Goal: Check status: Check status

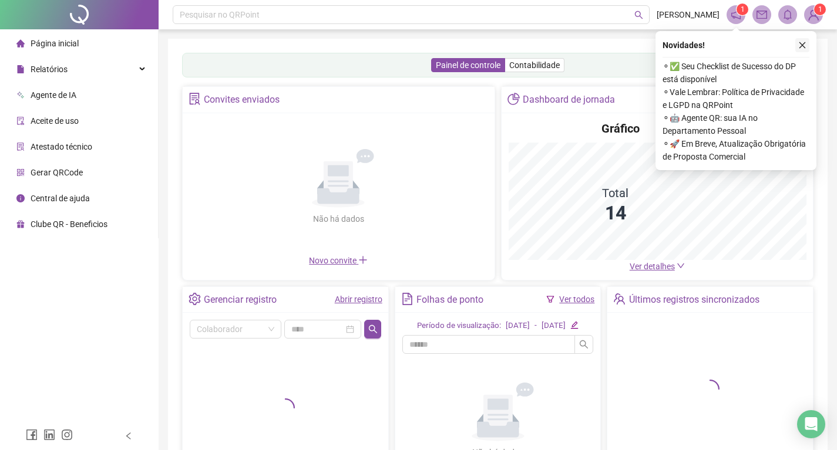
click at [806, 49] on button "button" at bounding box center [802, 45] width 14 height 14
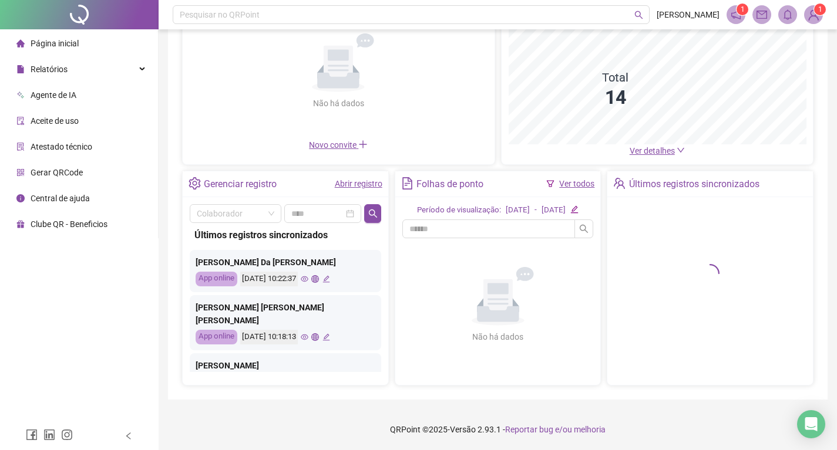
scroll to position [122, 0]
click at [271, 207] on span at bounding box center [236, 214] width 78 height 18
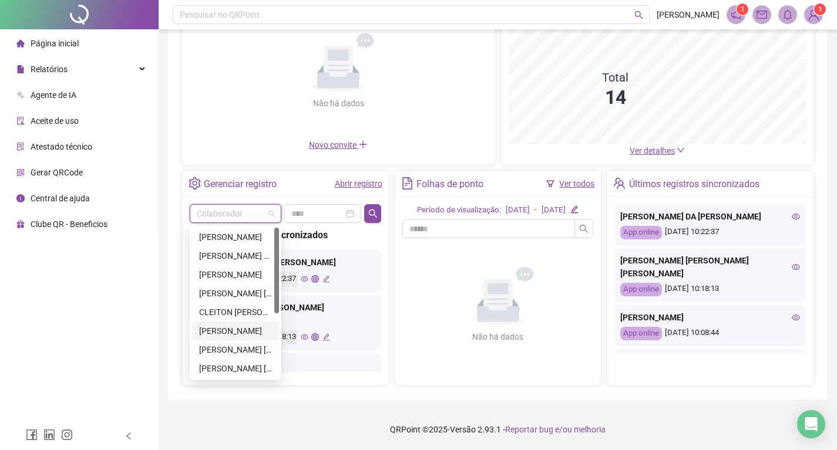
drag, startPoint x: 234, startPoint y: 323, endPoint x: 289, endPoint y: 271, distance: 75.6
click at [234, 325] on div "[PERSON_NAME]" at bounding box center [235, 331] width 73 height 13
click at [373, 188] on link "Abrir registro" at bounding box center [359, 183] width 48 height 9
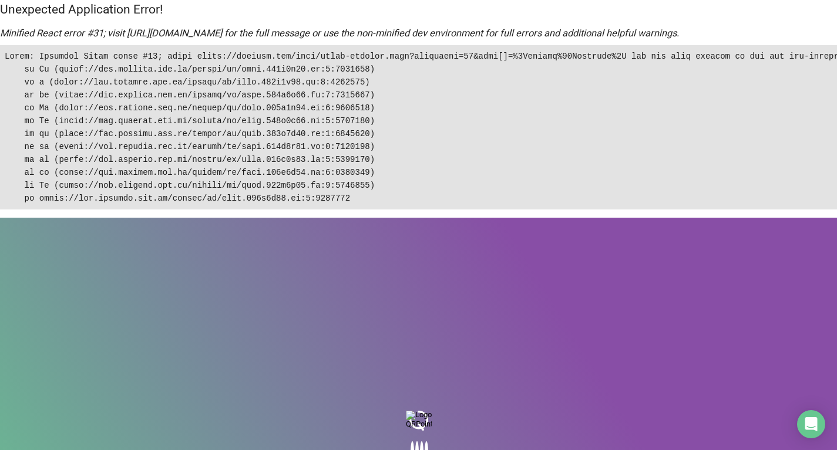
click at [370, 210] on pre at bounding box center [418, 127] width 837 height 164
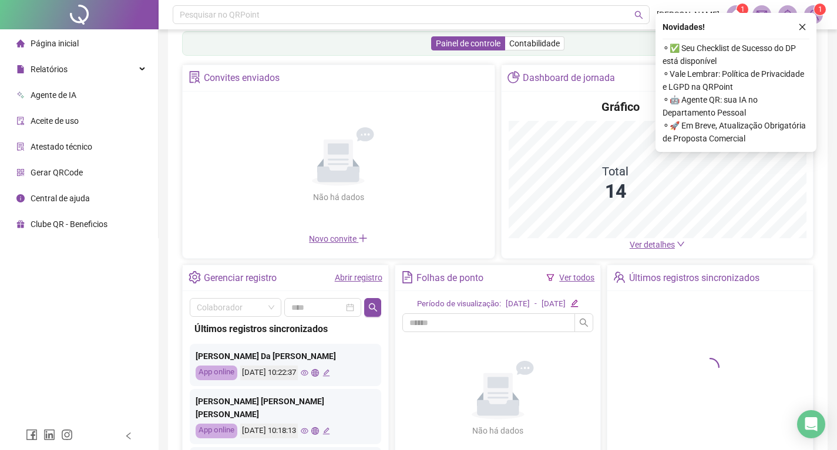
scroll to position [59, 0]
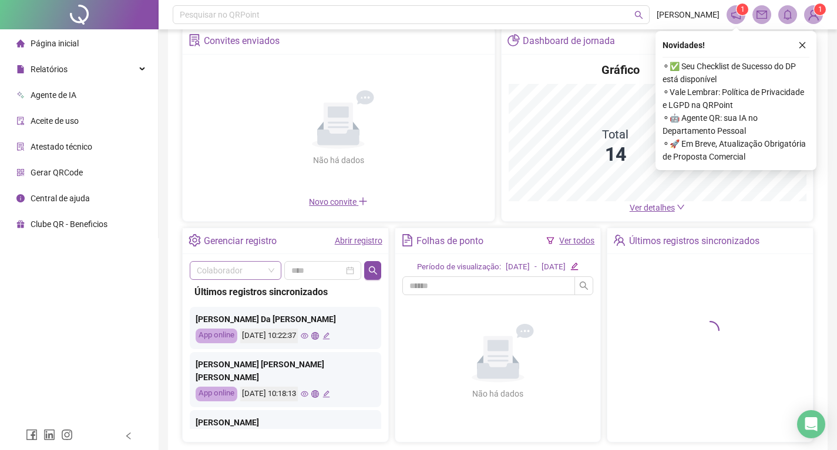
click at [268, 270] on span at bounding box center [236, 271] width 78 height 18
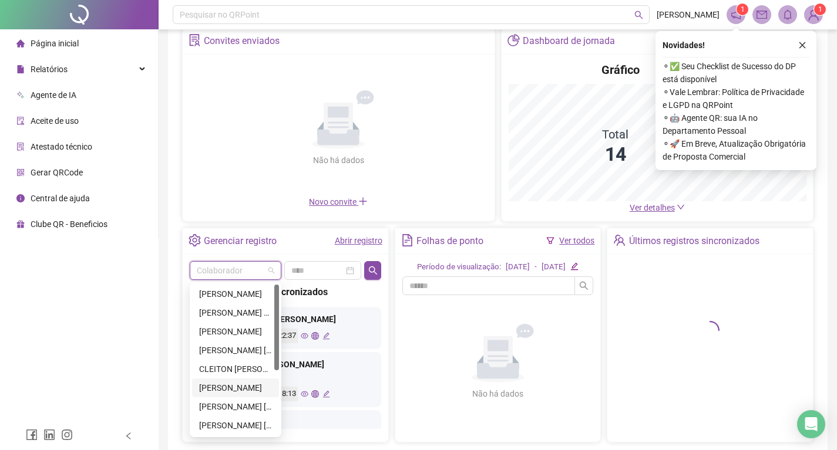
click at [231, 387] on div "[PERSON_NAME]" at bounding box center [235, 388] width 73 height 13
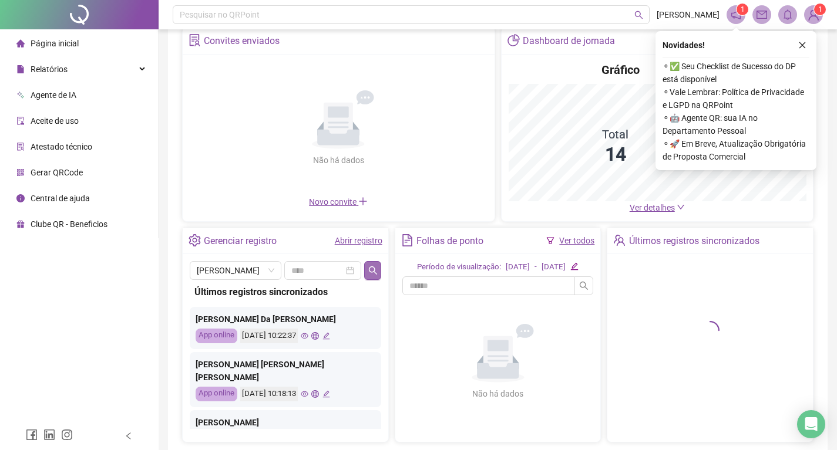
click at [372, 266] on icon "search" at bounding box center [372, 270] width 9 height 9
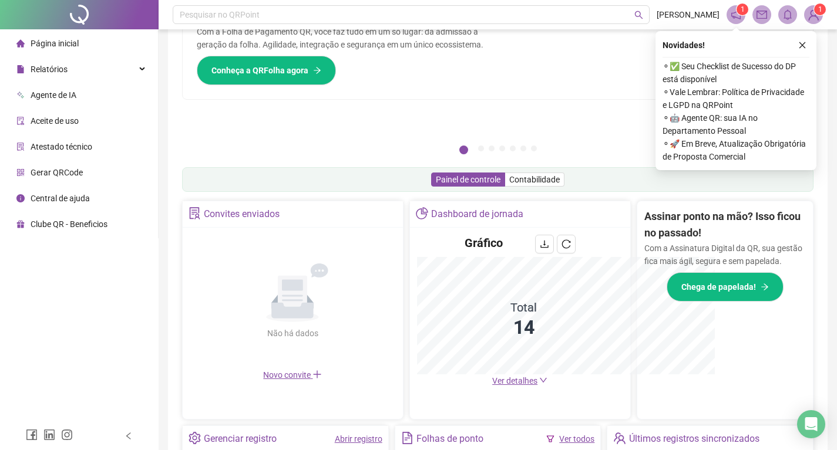
scroll to position [232, 0]
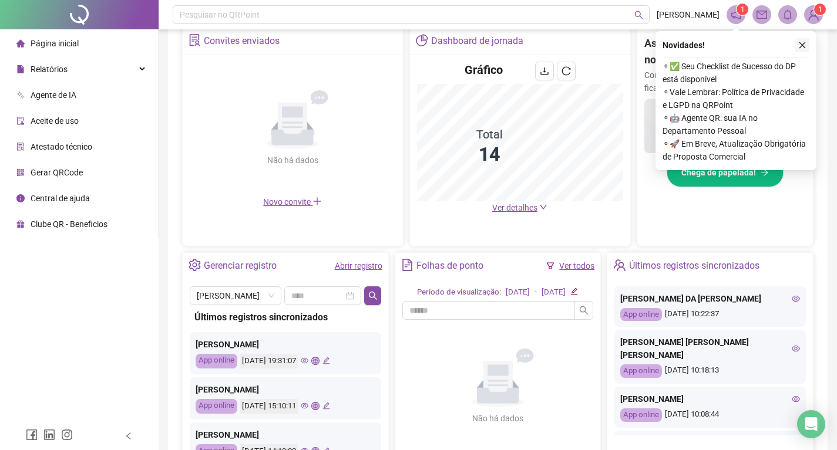
click at [799, 49] on button "button" at bounding box center [802, 45] width 14 height 14
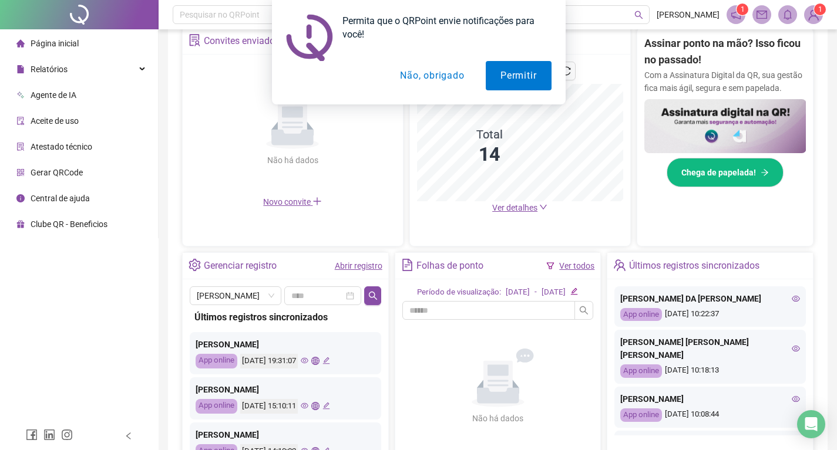
click at [445, 76] on button "Não, obrigado" at bounding box center [431, 75] width 93 height 29
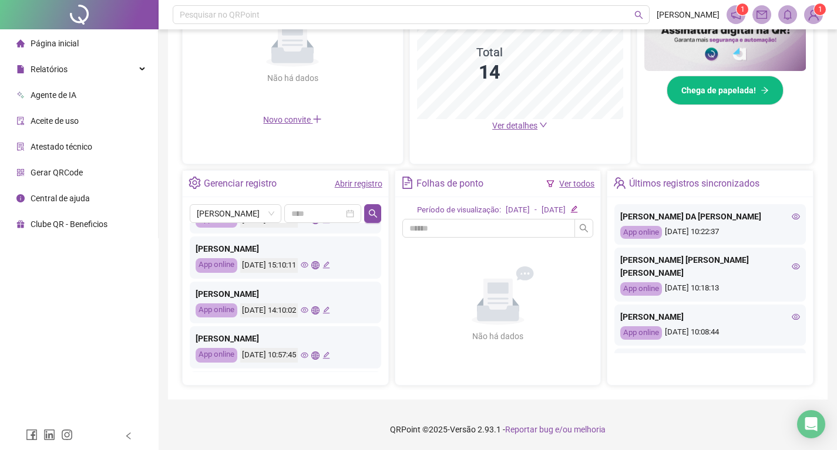
scroll to position [0, 0]
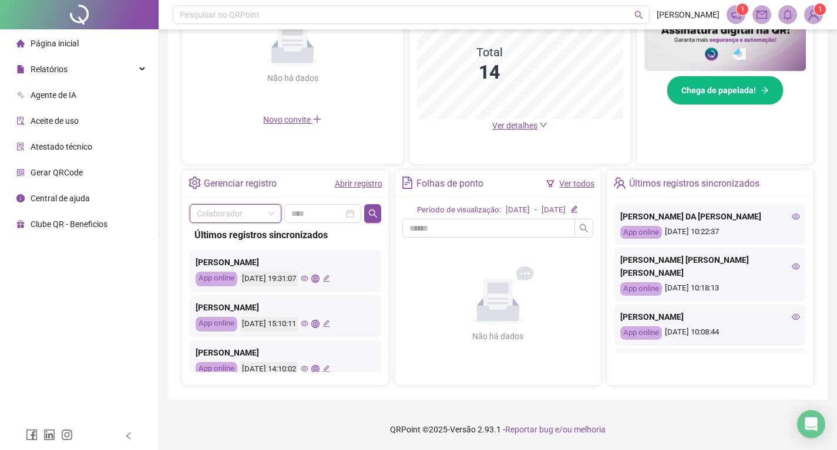
click at [270, 209] on span at bounding box center [236, 214] width 78 height 18
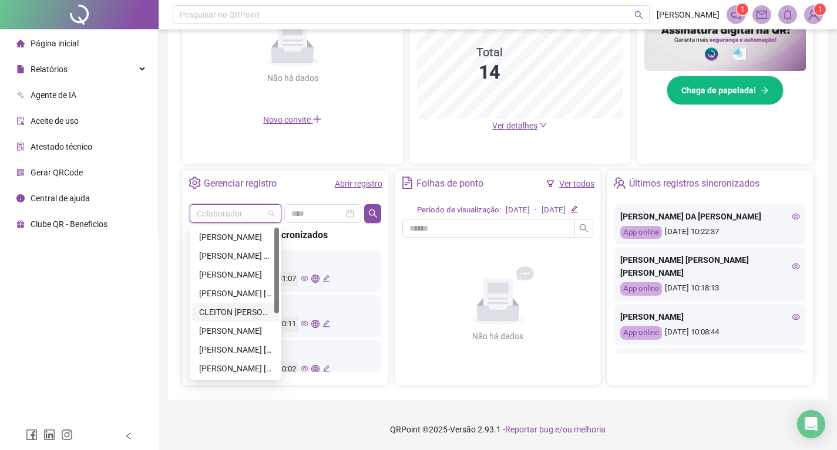
click at [241, 306] on div "CLEITON [PERSON_NAME]" at bounding box center [235, 312] width 73 height 13
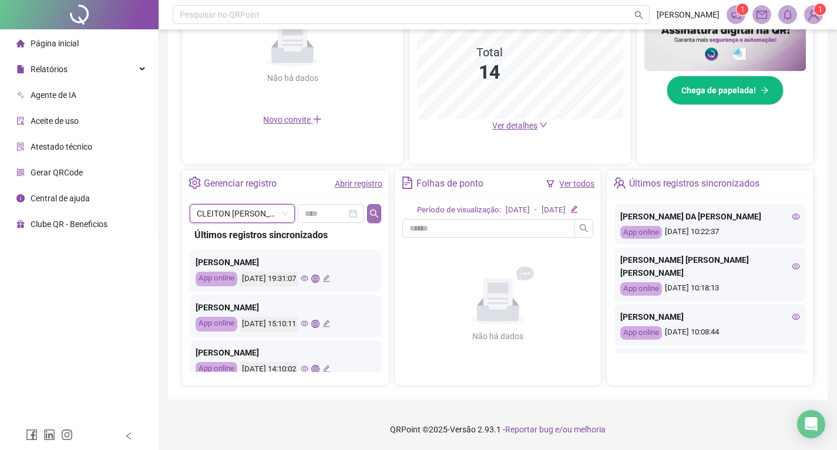
click at [373, 214] on button "button" at bounding box center [374, 213] width 14 height 19
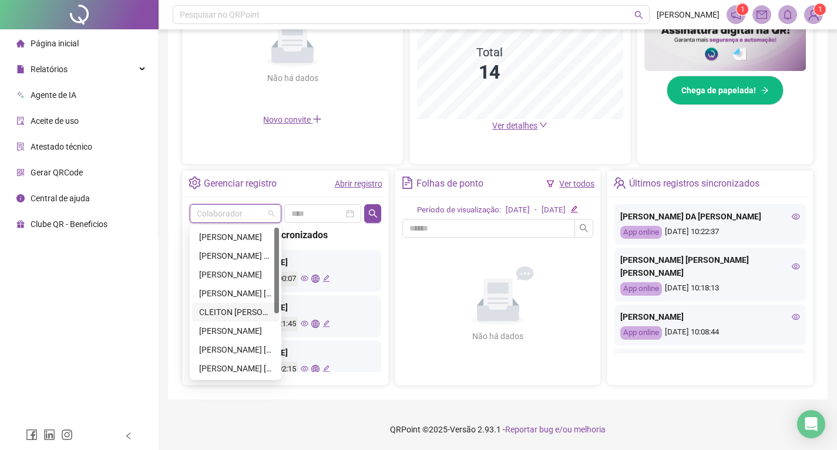
click at [275, 210] on div "Colaborador" at bounding box center [236, 213] width 92 height 19
click at [225, 362] on div "[PERSON_NAME] [PERSON_NAME]" at bounding box center [235, 368] width 73 height 13
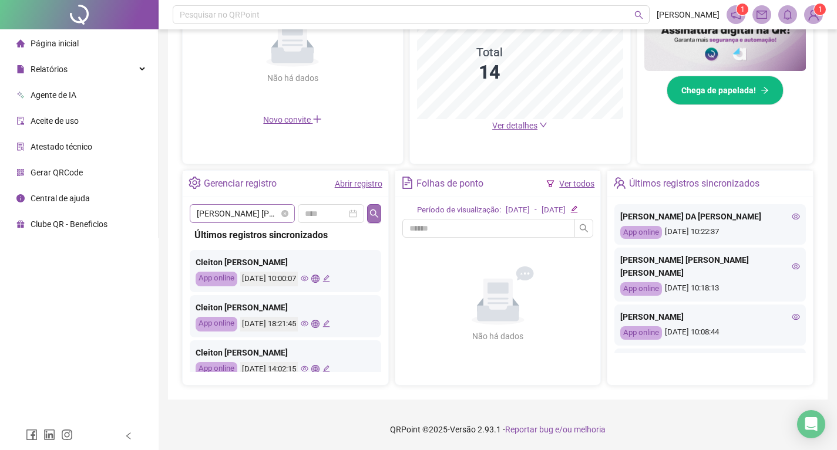
click at [376, 209] on icon "search" at bounding box center [373, 213] width 9 height 9
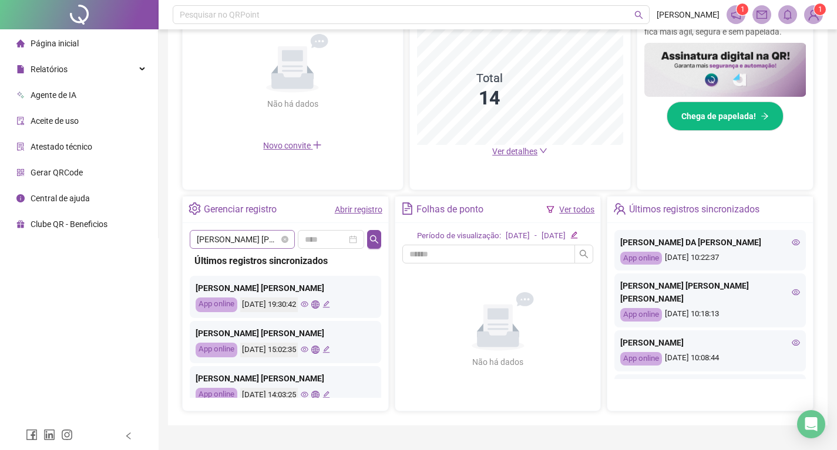
scroll to position [261, 0]
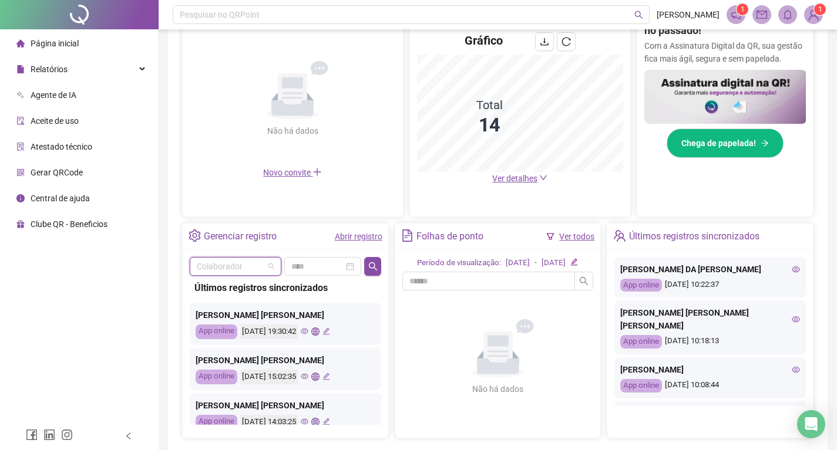
click at [271, 266] on span at bounding box center [236, 267] width 78 height 18
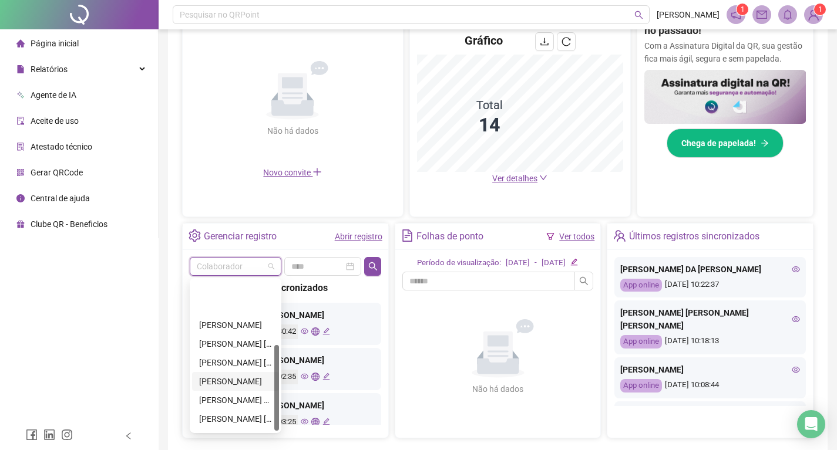
scroll to position [113, 0]
click at [227, 403] on div "[PERSON_NAME]" at bounding box center [235, 402] width 73 height 13
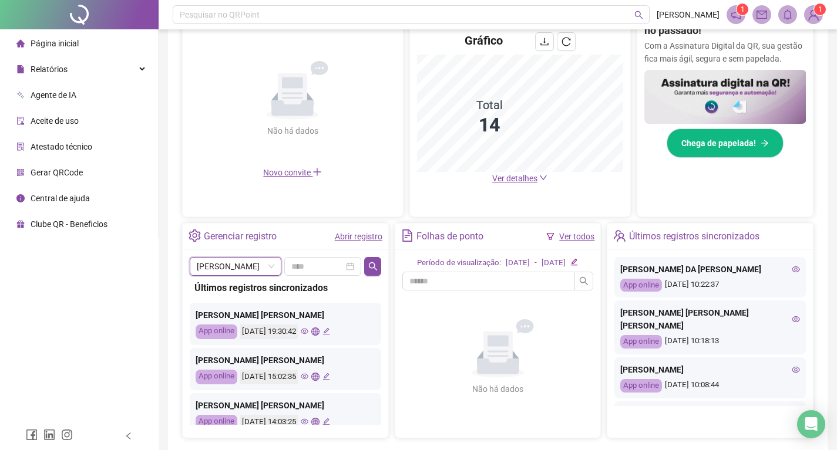
click at [381, 262] on div "[PERSON_NAME] [PERSON_NAME] Últimos registros sincronizados [PERSON_NAME] [PERS…" at bounding box center [286, 344] width 206 height 188
click at [373, 267] on icon "search" at bounding box center [372, 266] width 8 height 8
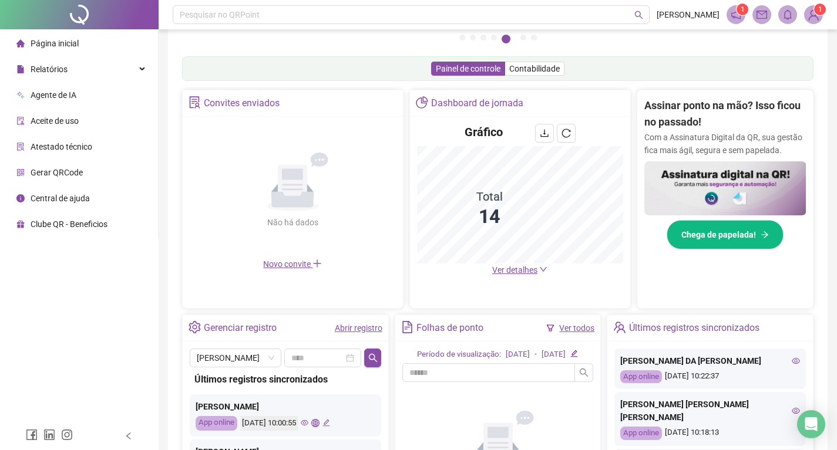
scroll to position [144, 0]
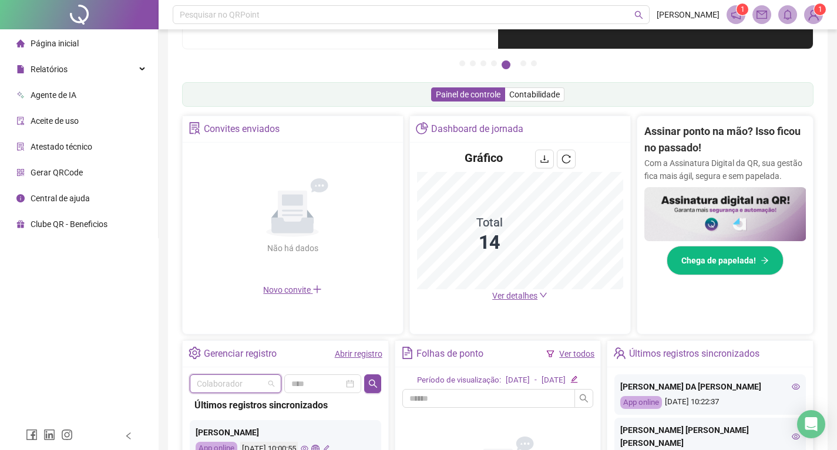
click at [270, 388] on span at bounding box center [236, 384] width 78 height 18
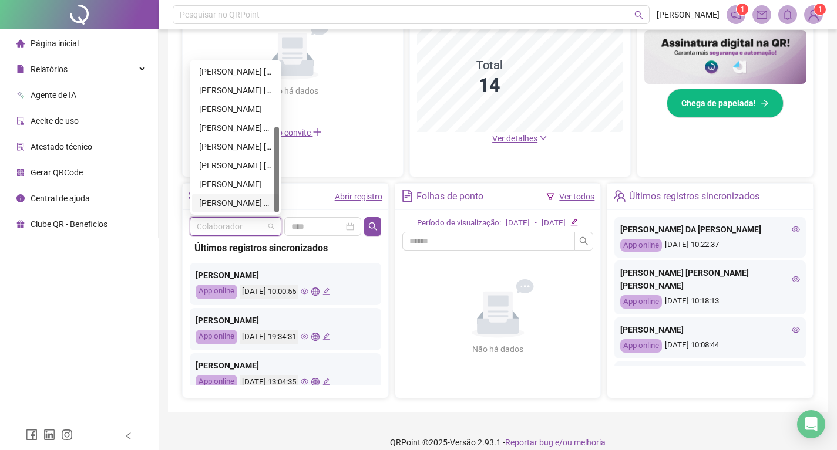
scroll to position [320, 0]
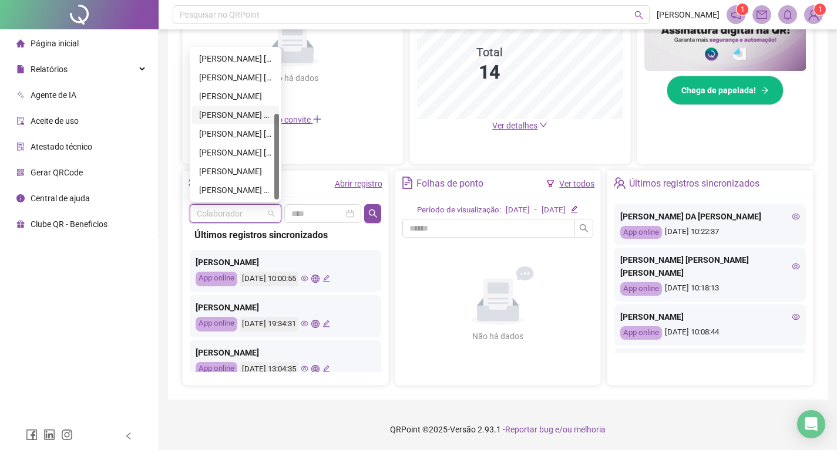
click at [222, 115] on div "[PERSON_NAME] DO [PERSON_NAME]" at bounding box center [235, 115] width 73 height 13
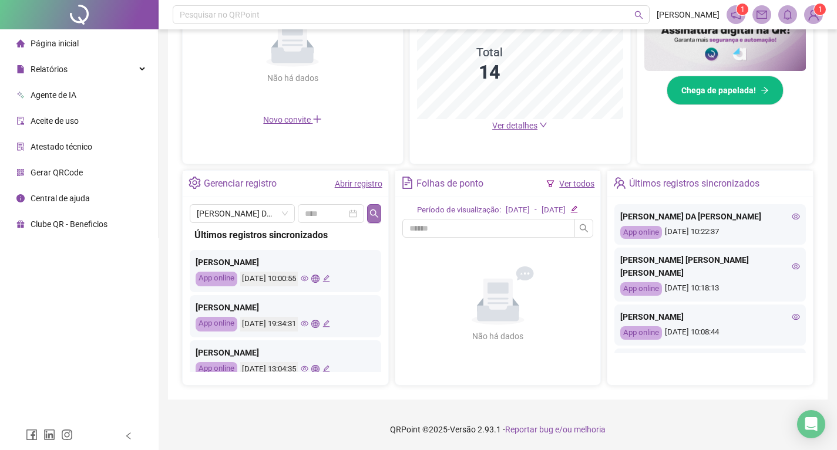
click at [376, 209] on icon "search" at bounding box center [374, 213] width 8 height 8
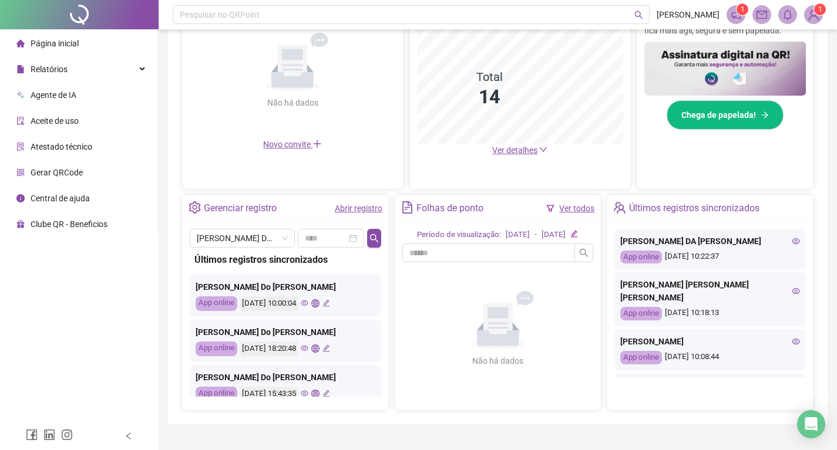
scroll to position [261, 0]
